Goal: Information Seeking & Learning: Find specific fact

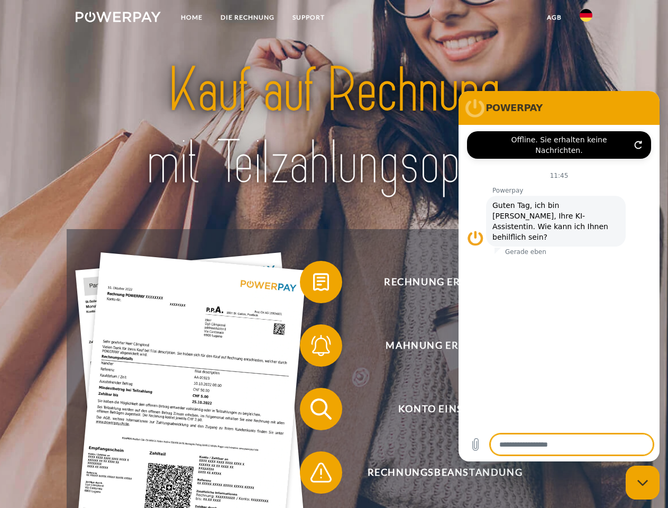
click at [118, 19] on img at bounding box center [118, 17] width 85 height 11
click at [586, 19] on img at bounding box center [585, 15] width 13 height 13
click at [554, 17] on link "agb" at bounding box center [554, 17] width 33 height 19
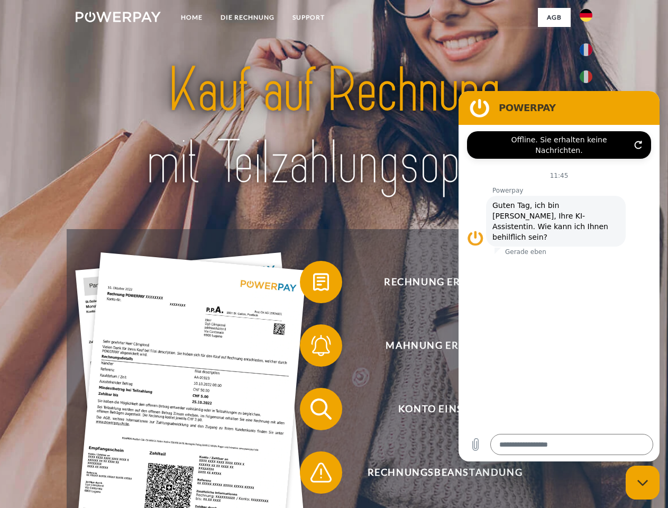
click at [313, 284] on span at bounding box center [305, 281] width 53 height 53
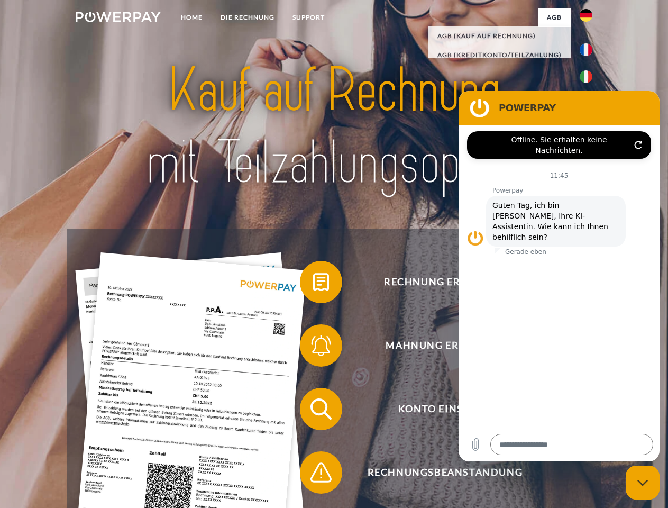
click at [313, 347] on span at bounding box center [305, 345] width 53 height 53
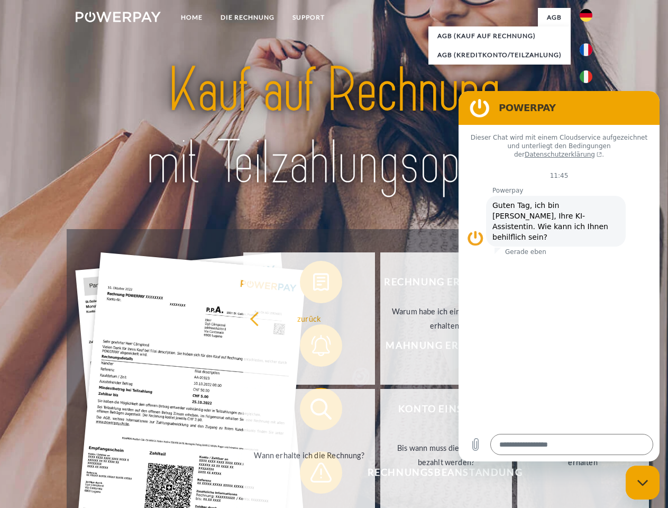
click at [380, 411] on link "Bis wann muss die Rechnung bezahlt werden?" at bounding box center [446, 455] width 132 height 132
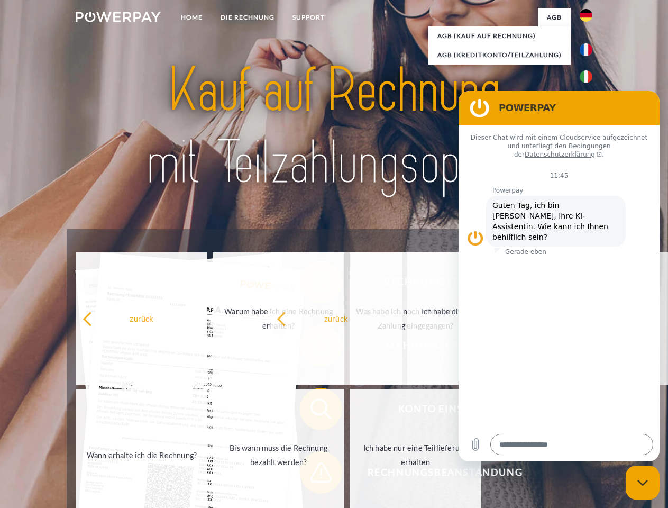
click at [313, 474] on span at bounding box center [305, 472] width 53 height 53
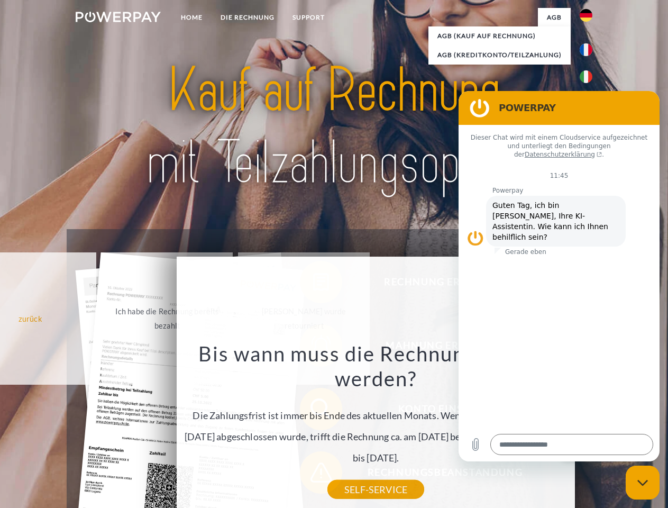
click at [642, 482] on icon "Messaging-Fenster schließen" at bounding box center [642, 482] width 11 height 7
type textarea "*"
